Goal: Find contact information

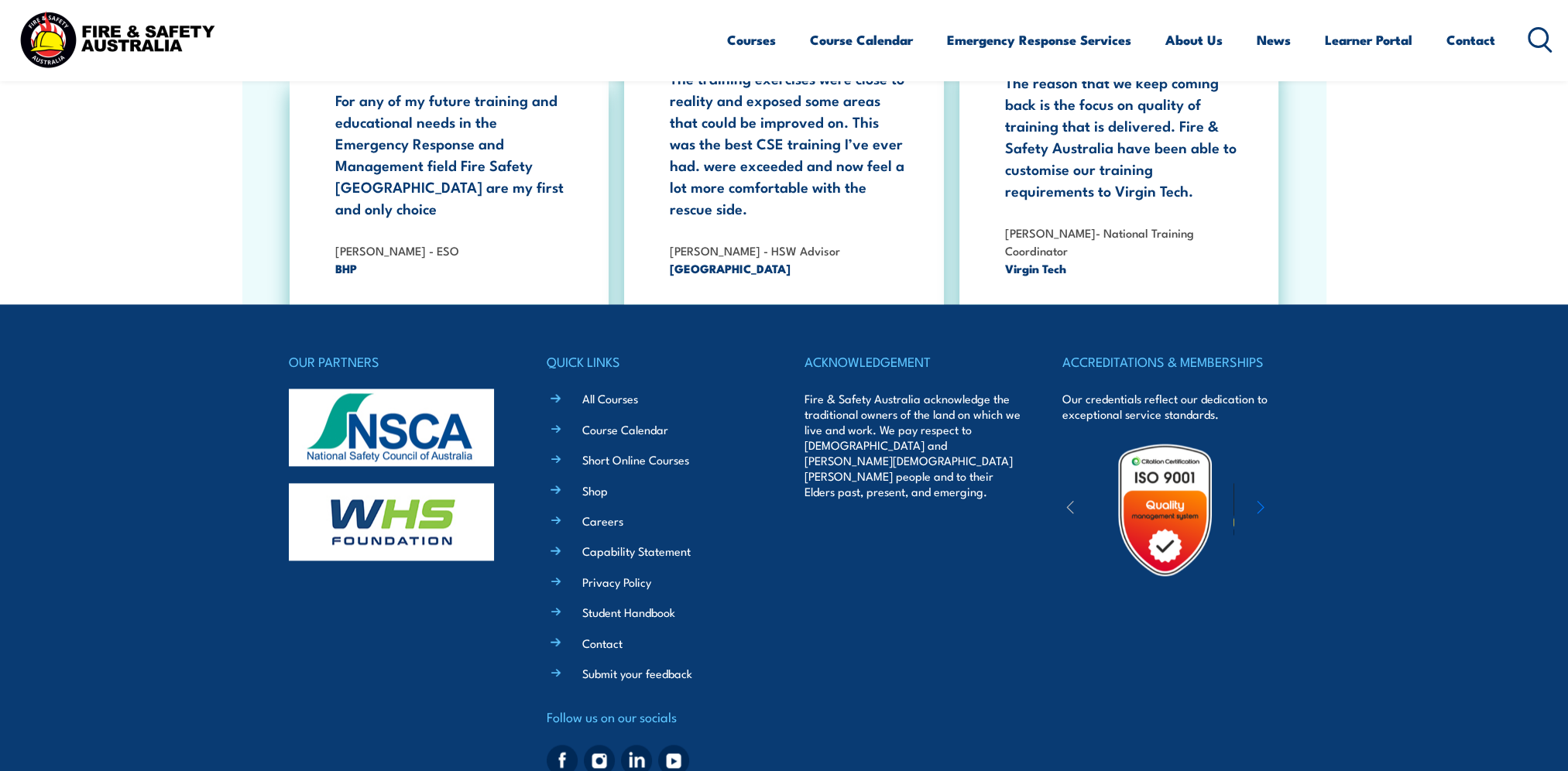
scroll to position [2860, 0]
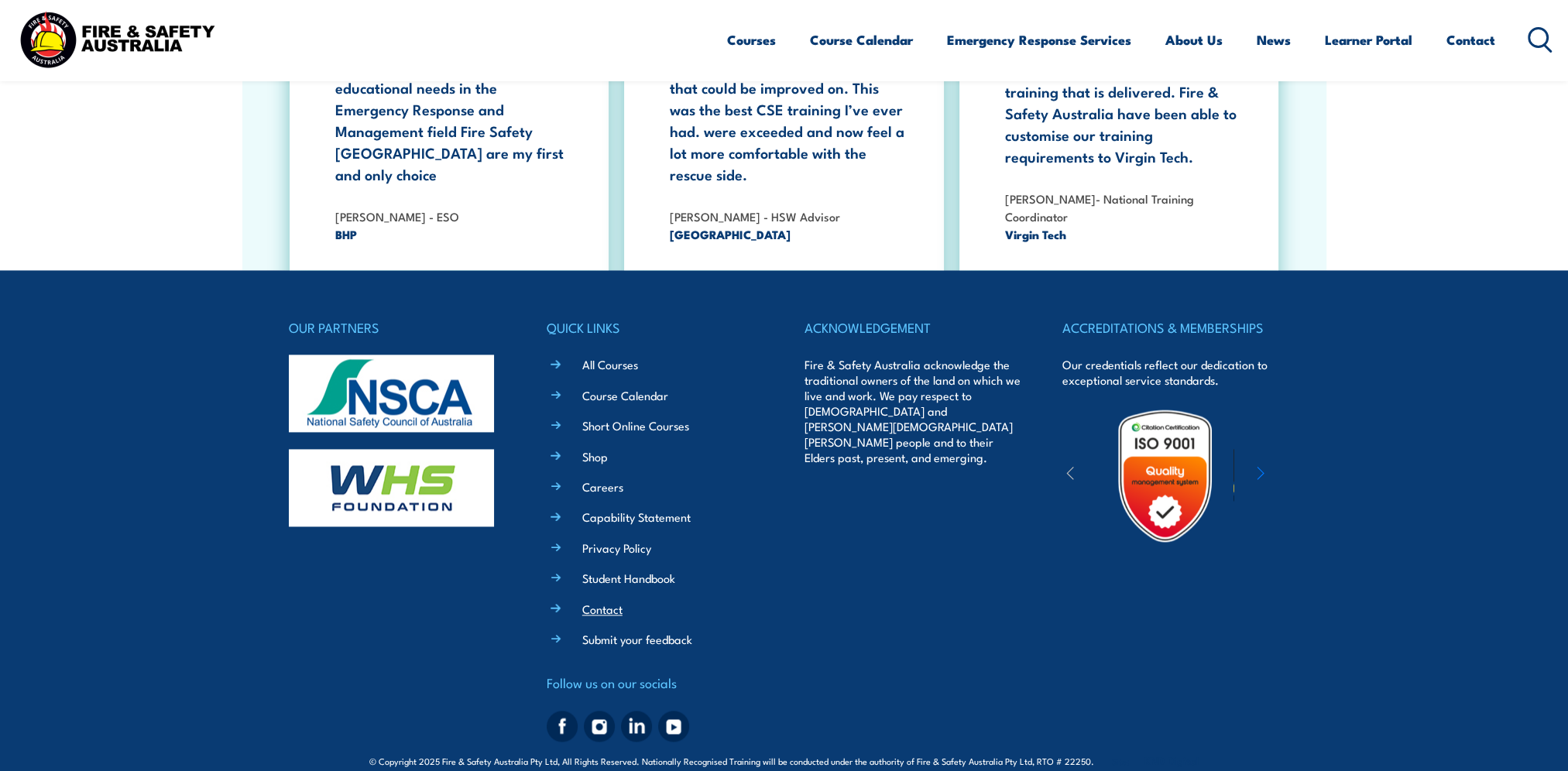
click at [611, 600] on link "Contact" at bounding box center [602, 608] width 41 height 16
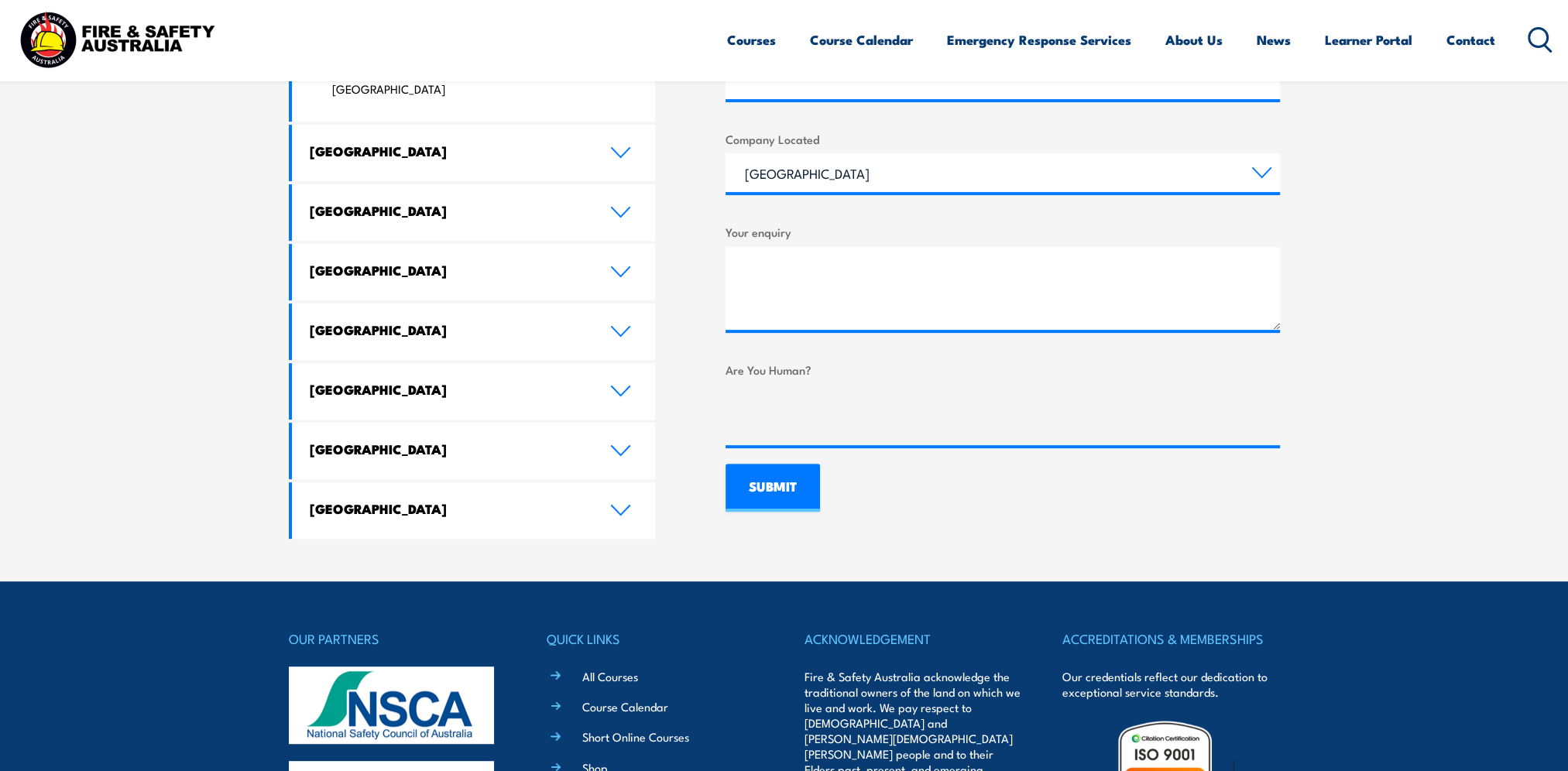
scroll to position [851, 0]
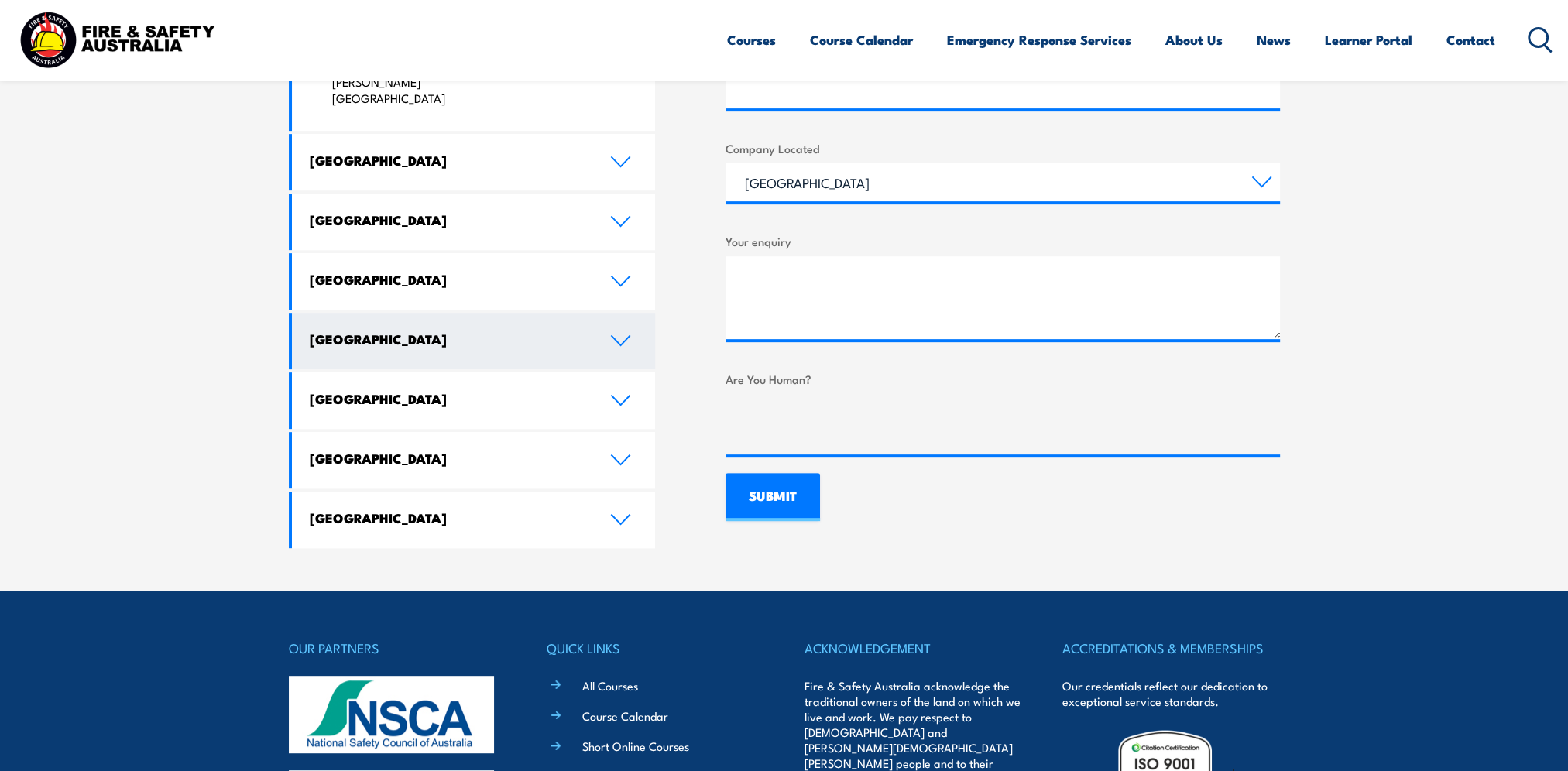
click at [357, 330] on h4 "[GEOGRAPHIC_DATA]" at bounding box center [448, 339] width 277 height 17
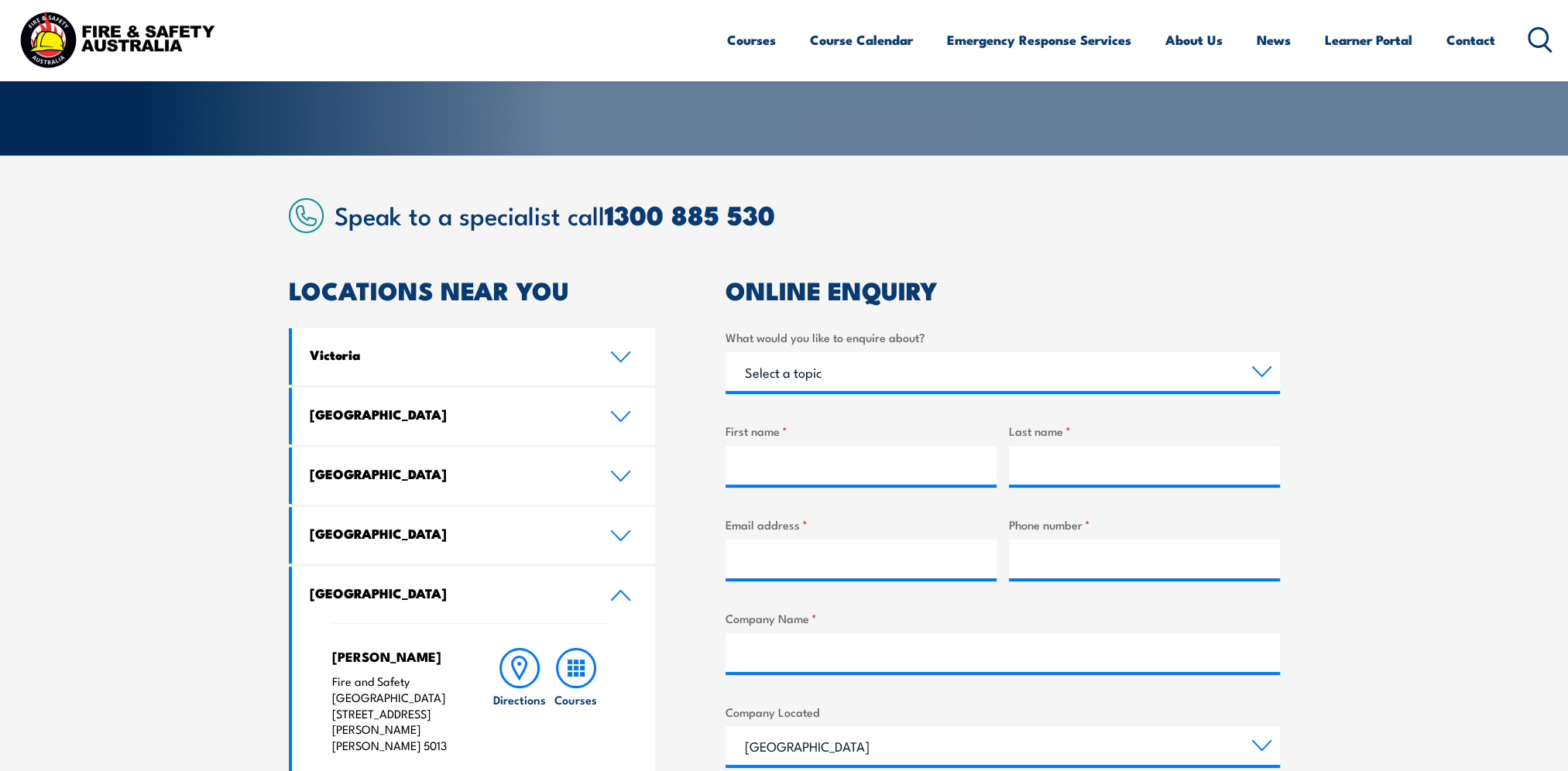
scroll to position [0, 0]
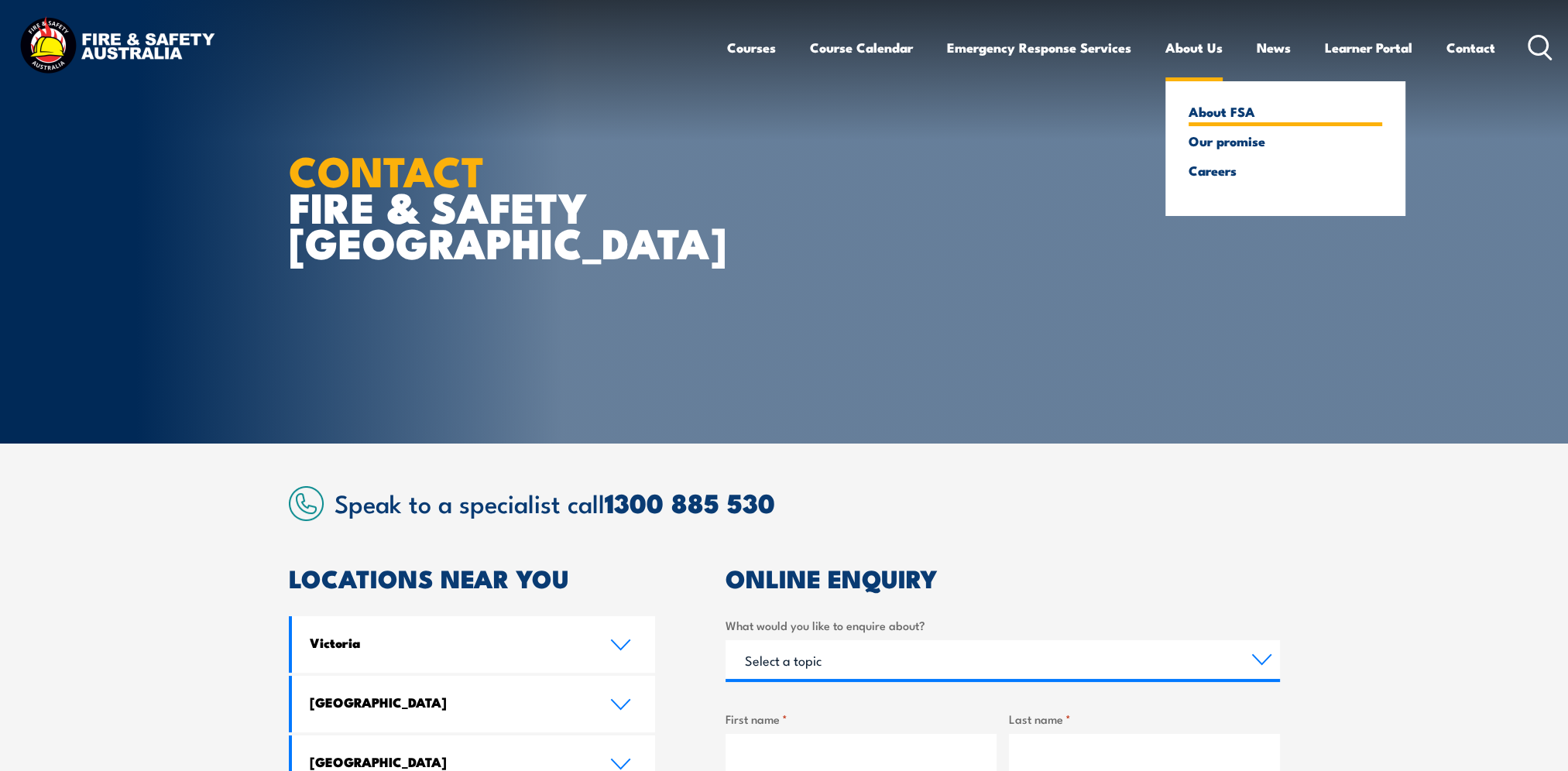
click at [1214, 110] on link "About FSA" at bounding box center [1284, 111] width 194 height 14
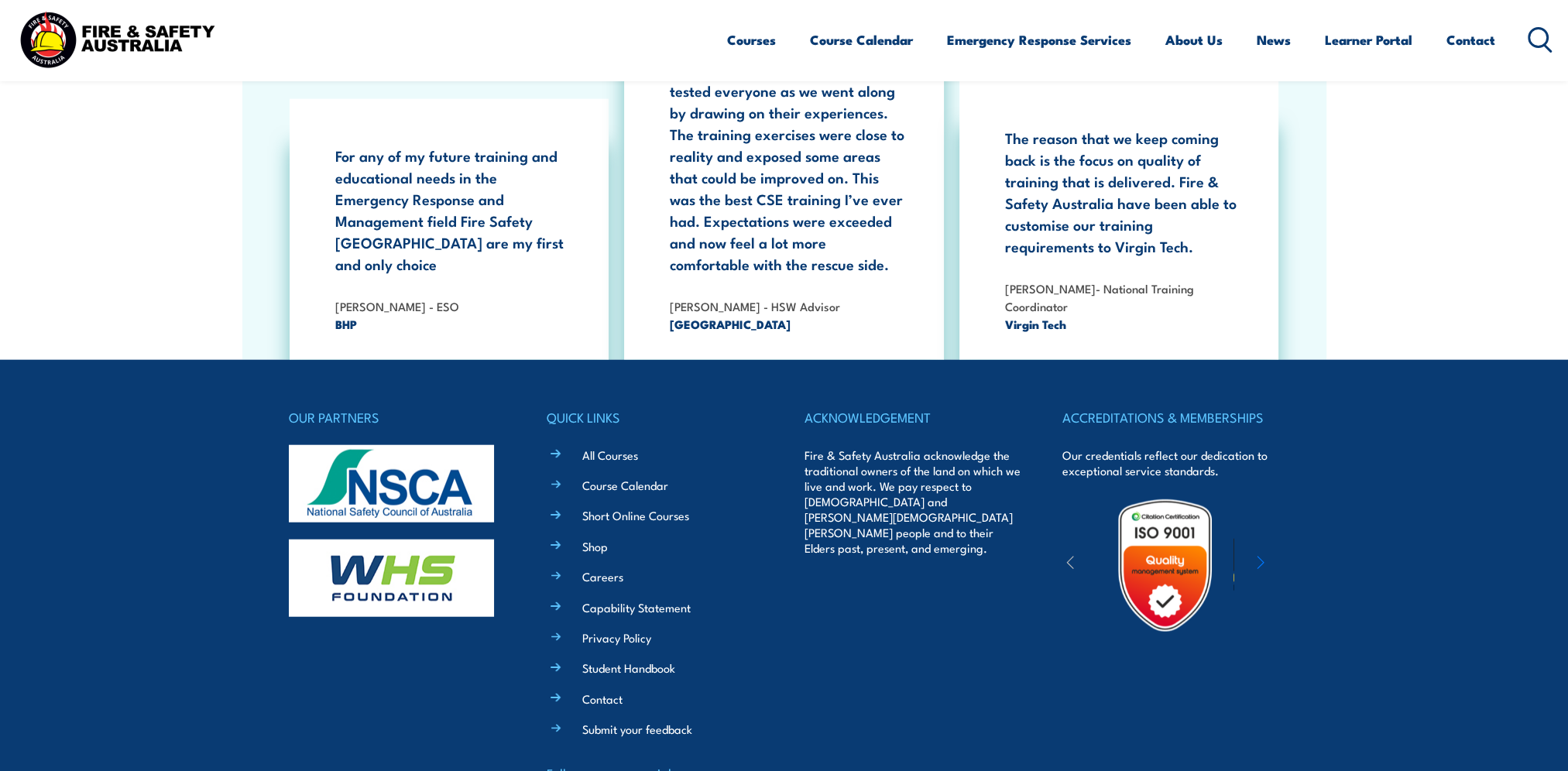
scroll to position [4982, 0]
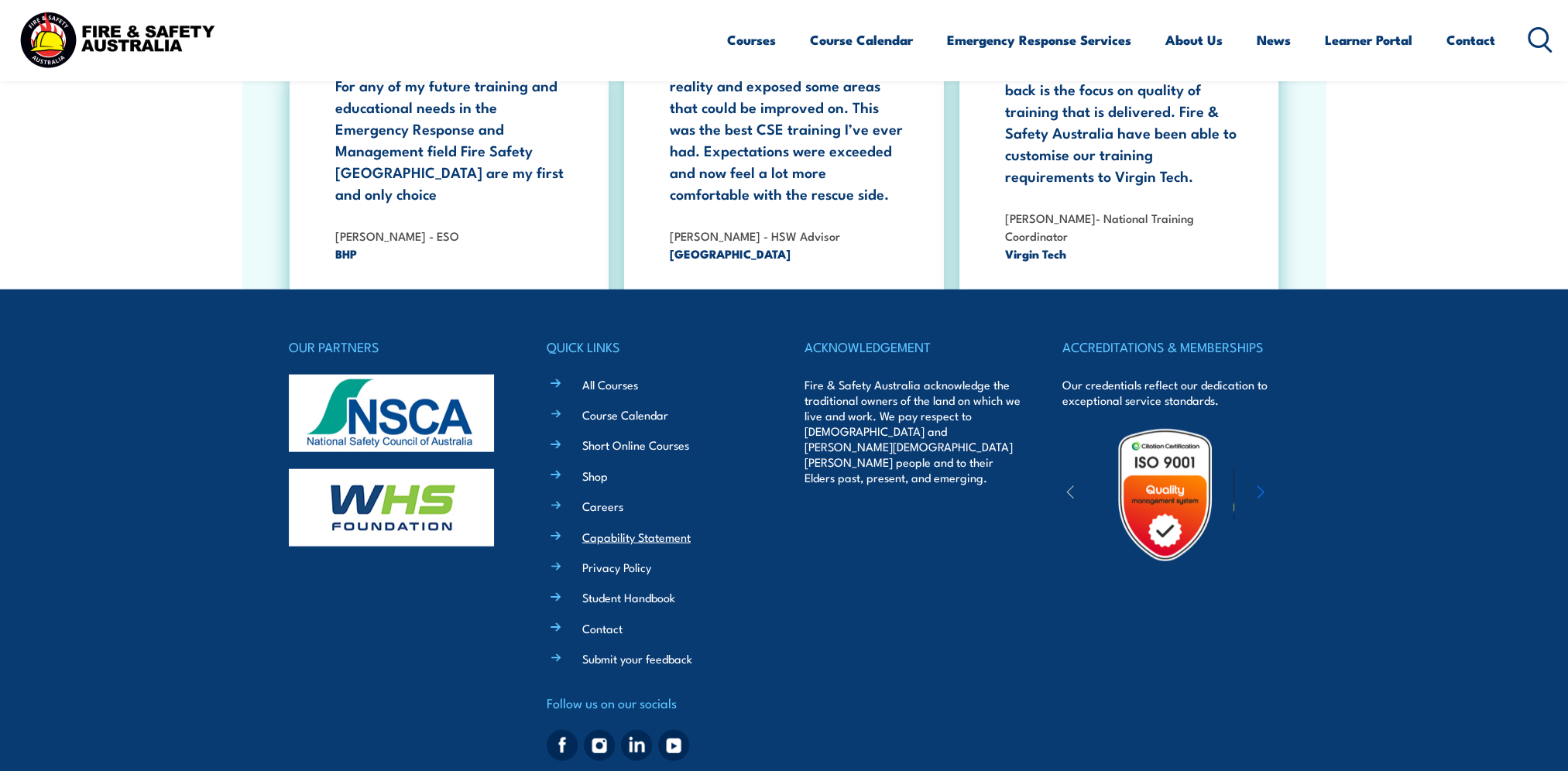
click at [613, 528] on link "Capability Statement" at bounding box center [636, 536] width 109 height 16
